Goal: Check status: Check status

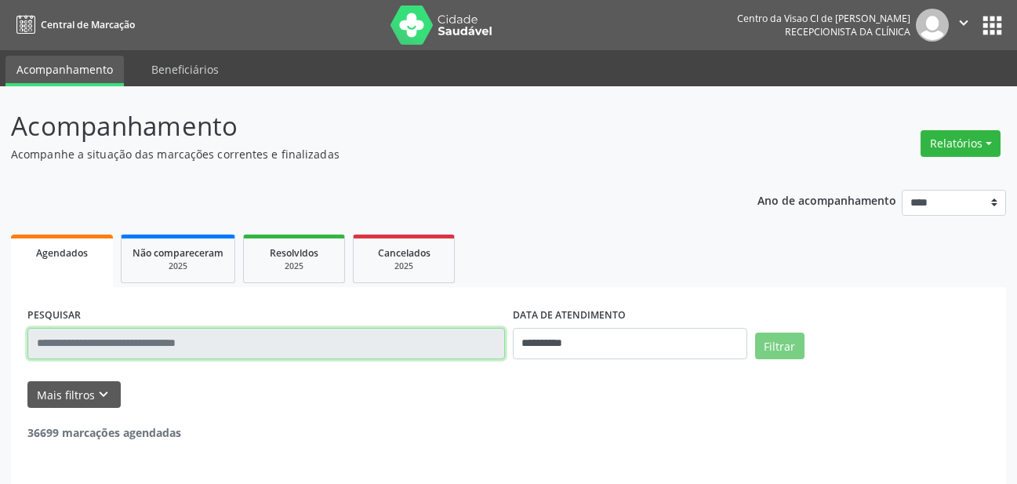
click at [192, 348] on input "text" at bounding box center [266, 343] width 478 height 31
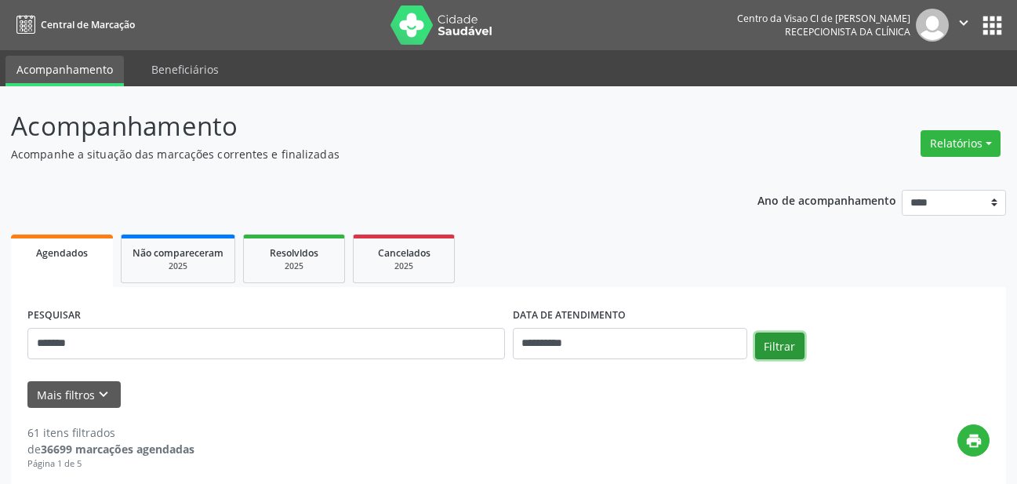
click at [788, 355] on button "Filtrar" at bounding box center [779, 345] width 49 height 27
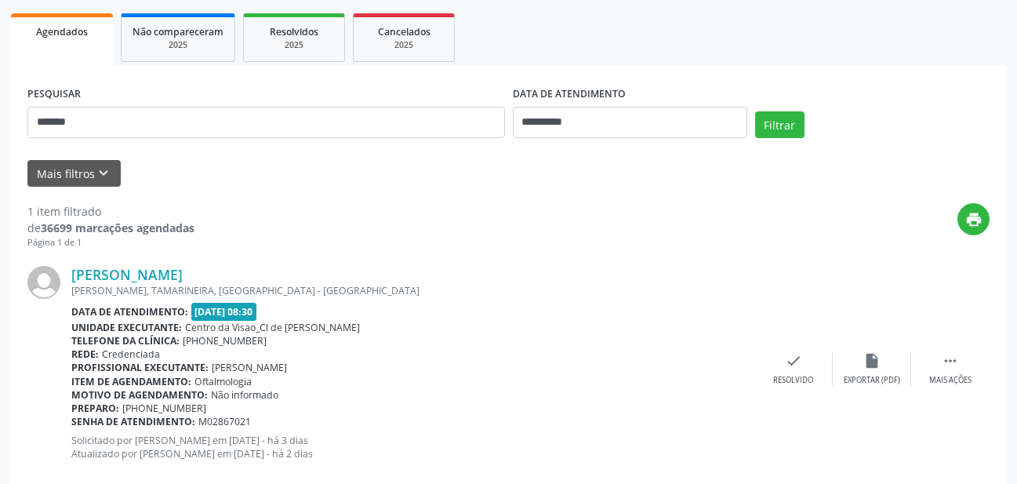
scroll to position [253, 0]
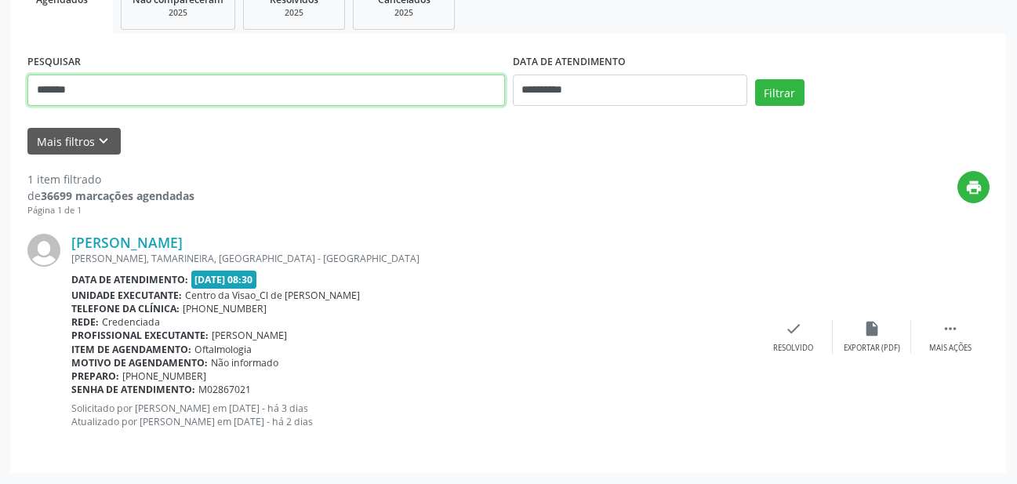
click at [256, 100] on input "*******" at bounding box center [266, 89] width 478 height 31
type input "*"
type input "*******"
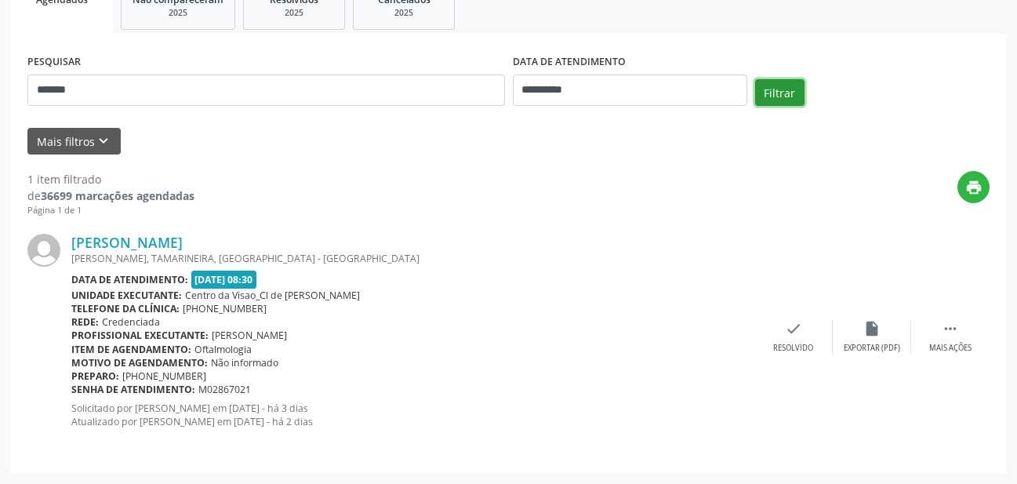
click at [779, 89] on button "Filtrar" at bounding box center [779, 92] width 49 height 27
click at [173, 238] on link "[PERSON_NAME]" at bounding box center [126, 242] width 111 height 17
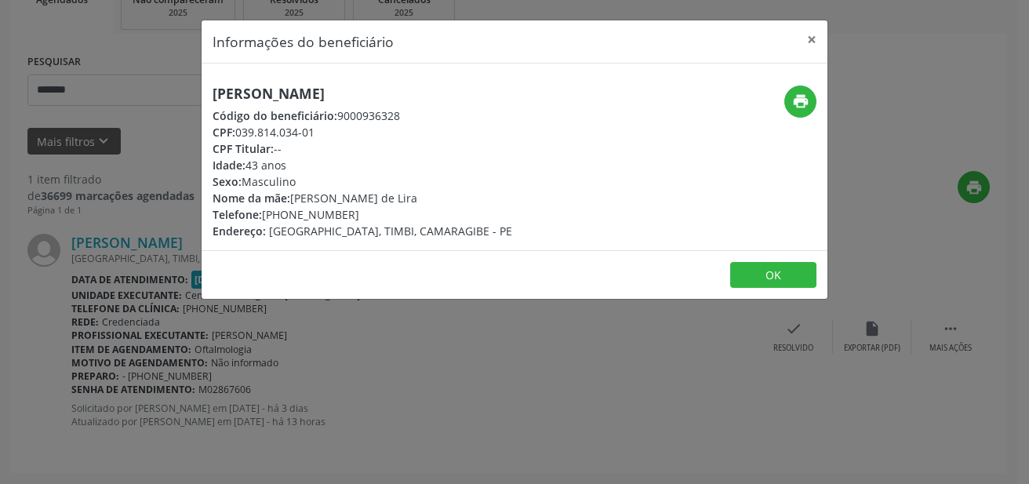
drag, startPoint x: 213, startPoint y: 96, endPoint x: 398, endPoint y: 93, distance: 184.3
click at [408, 93] on h5 "[PERSON_NAME]" at bounding box center [363, 93] width 300 height 16
click at [523, 481] on div "Informações do beneficiário × [PERSON_NAME] Código do beneficiário: 9000936328 …" at bounding box center [514, 242] width 1029 height 484
